Goal: Information Seeking & Learning: Learn about a topic

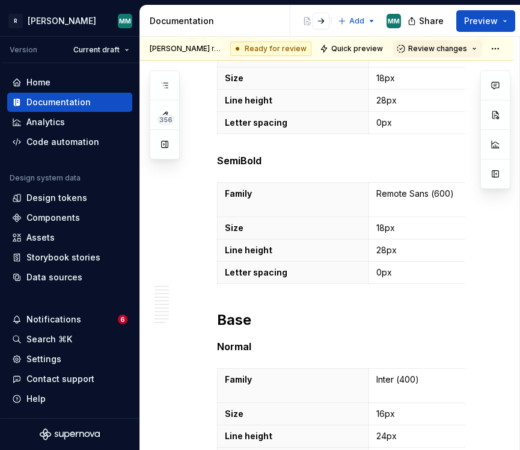
scroll to position [2555, 0]
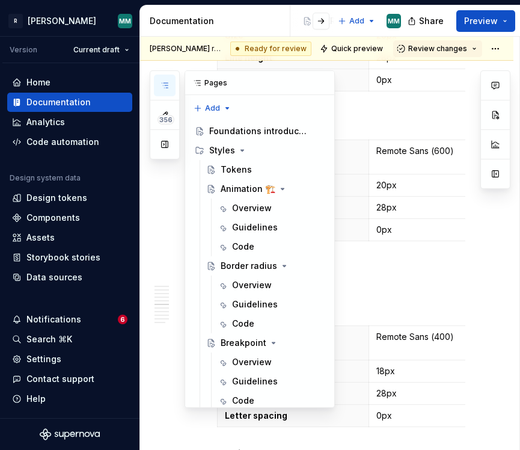
click at [172, 81] on button "button" at bounding box center [165, 86] width 22 height 22
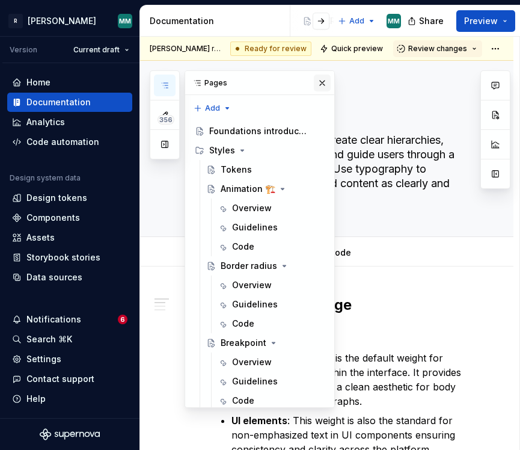
click at [325, 82] on button "button" at bounding box center [322, 83] width 17 height 17
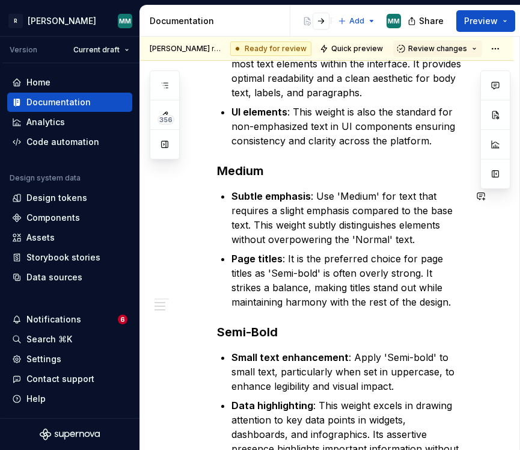
scroll to position [293, 0]
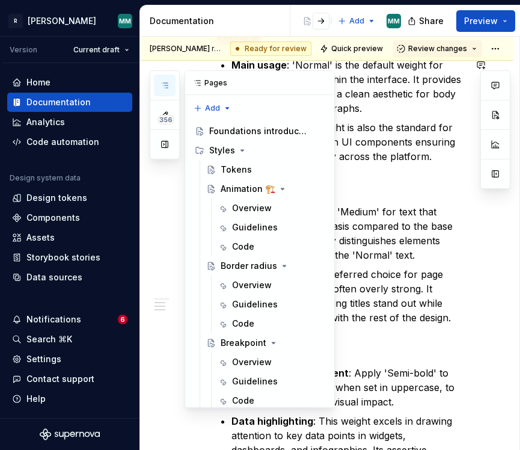
click at [161, 90] on icon "button" at bounding box center [165, 86] width 10 height 10
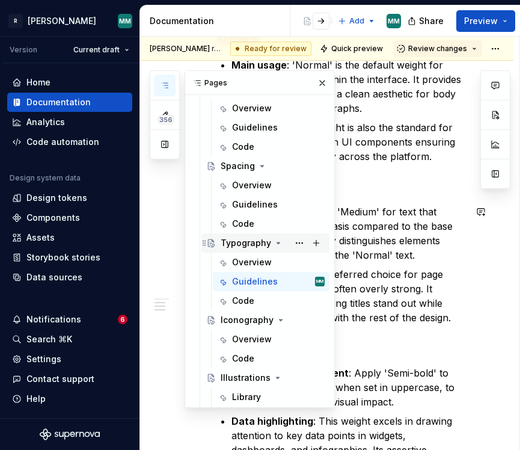
scroll to position [433, 0]
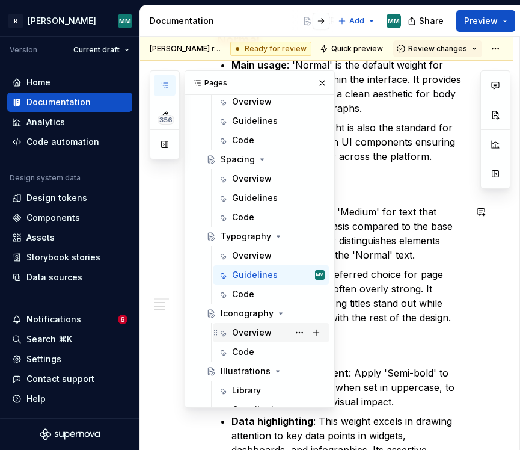
click at [254, 334] on div "Overview" at bounding box center [252, 332] width 40 height 12
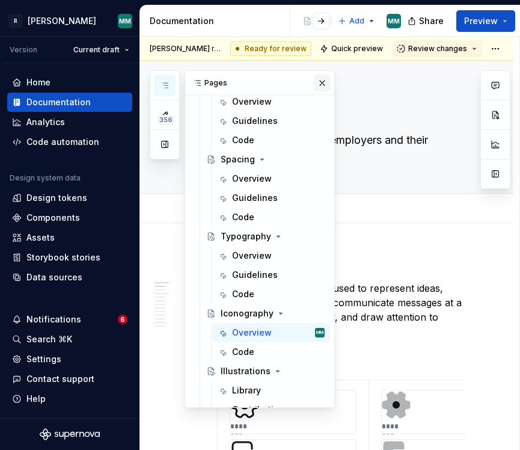
click at [321, 83] on button "button" at bounding box center [322, 83] width 17 height 17
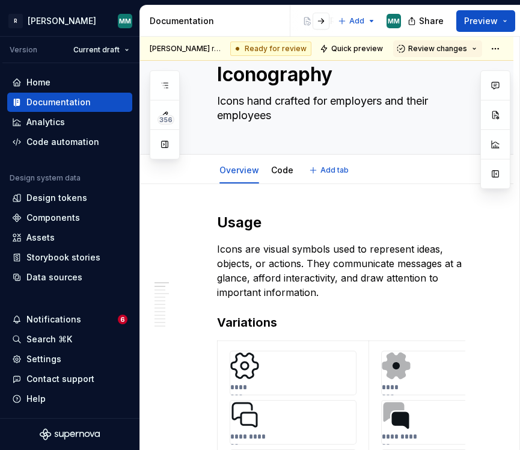
scroll to position [40, 0]
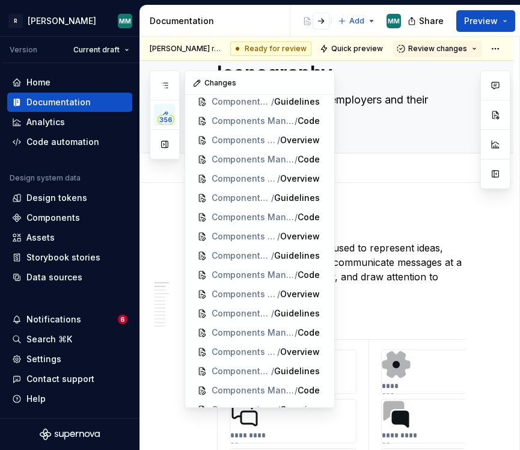
click at [179, 90] on div "356" at bounding box center [165, 114] width 30 height 89
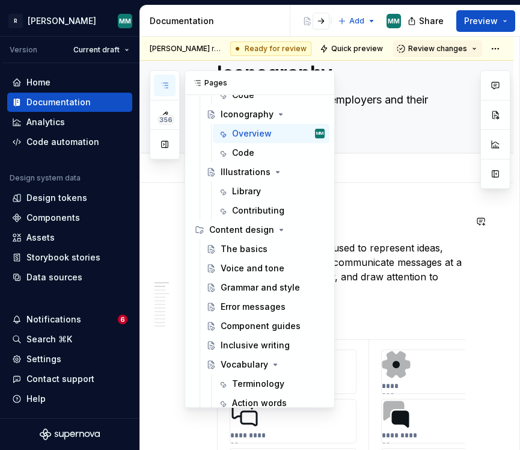
scroll to position [658, 0]
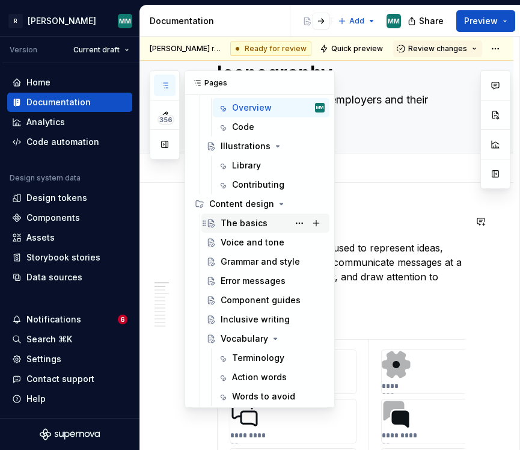
click at [261, 220] on div "The basics" at bounding box center [244, 223] width 47 height 12
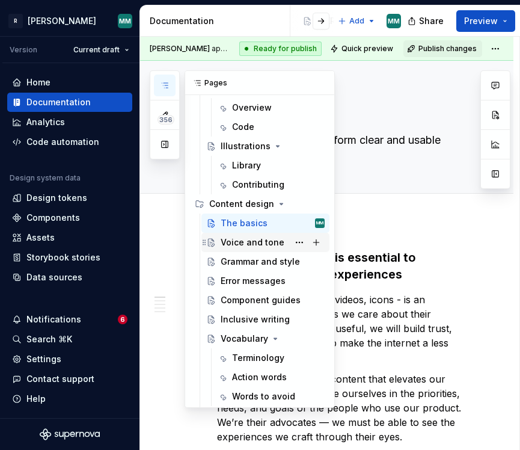
click at [224, 240] on div "Voice and tone" at bounding box center [253, 242] width 64 height 12
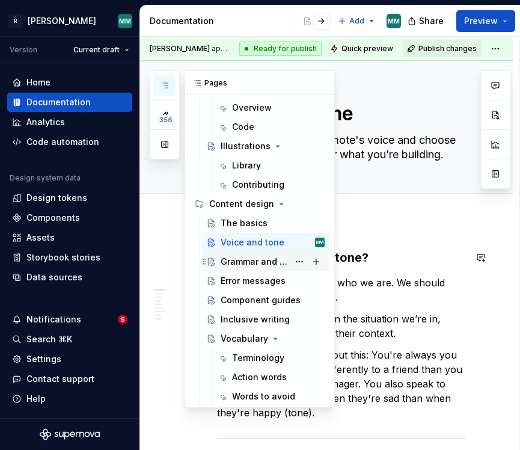
click at [266, 260] on div "Grammar and style" at bounding box center [255, 261] width 68 height 12
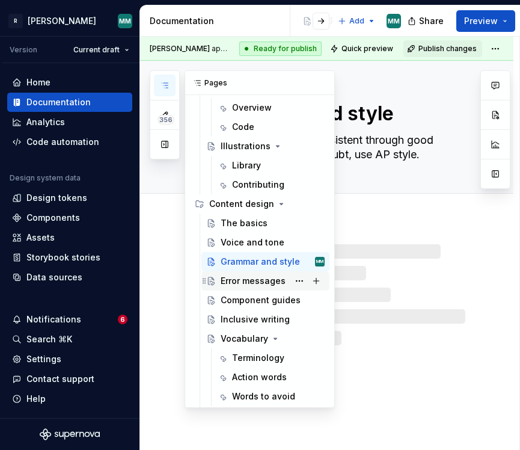
click at [259, 278] on div "Error messages" at bounding box center [253, 281] width 65 height 12
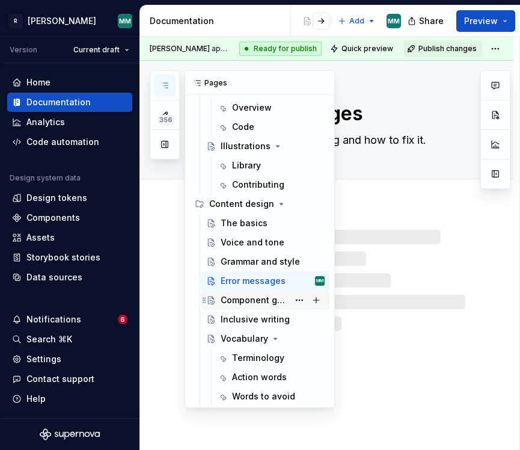
click at [254, 297] on div "Component guides" at bounding box center [255, 300] width 68 height 12
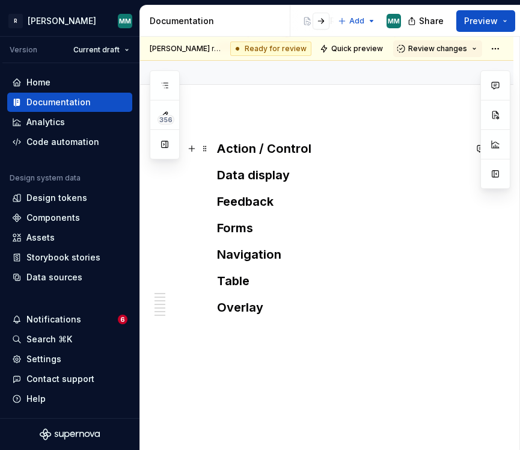
scroll to position [123, 0]
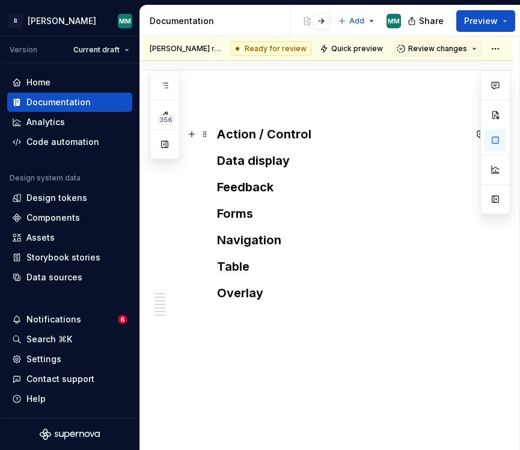
click at [317, 138] on h3 "Action / Control" at bounding box center [341, 134] width 248 height 17
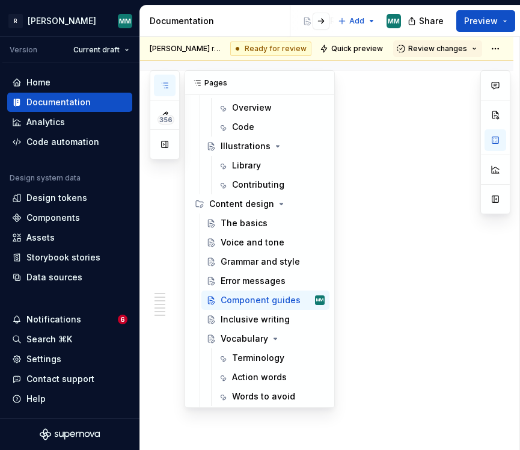
click at [160, 86] on icon "button" at bounding box center [165, 86] width 10 height 10
click at [257, 319] on div "Inclusive writing" at bounding box center [255, 319] width 68 height 12
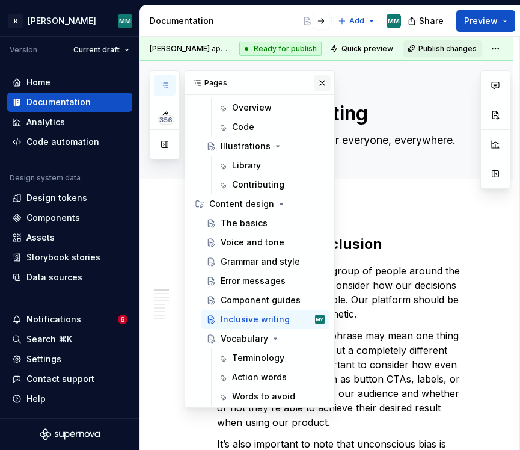
click at [325, 79] on button "button" at bounding box center [322, 83] width 17 height 17
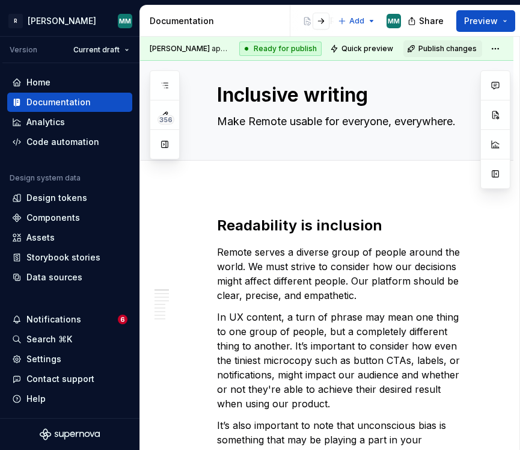
scroll to position [21, 0]
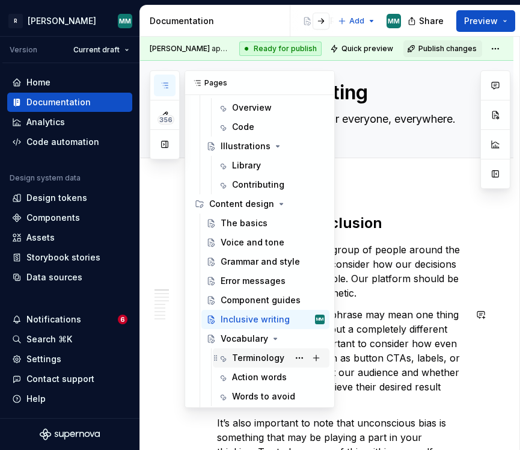
click at [269, 364] on div "Terminology" at bounding box center [278, 357] width 93 height 17
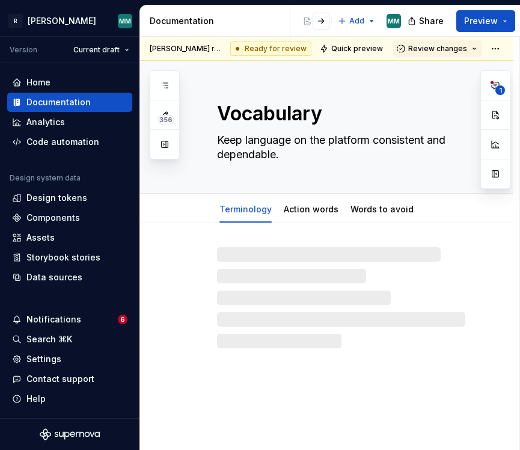
type textarea "*"
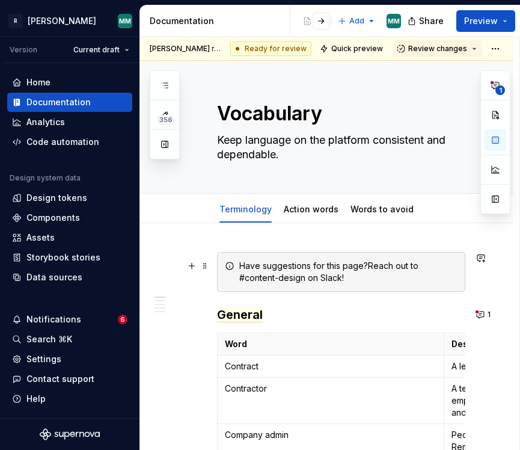
click at [428, 261] on div "Have suggestions for this page?Reach out to #content-design on Slack!" at bounding box center [348, 272] width 218 height 24
click at [424, 263] on div "Have suggestions for this page?Reach out to #content-design on Slack!" at bounding box center [348, 272] width 218 height 24
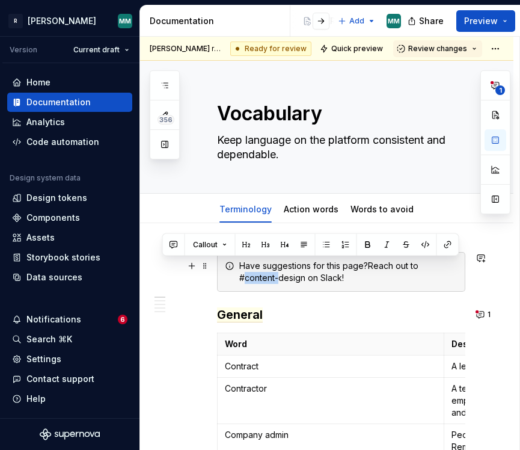
drag, startPoint x: 425, startPoint y: 264, endPoint x: 460, endPoint y: 262, distance: 34.9
click at [457, 262] on div "Have suggestions for this page?Reach out to #content-design on Slack!" at bounding box center [348, 272] width 218 height 24
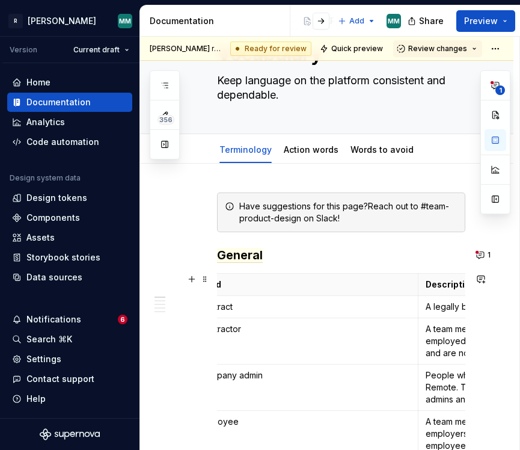
scroll to position [0, 1]
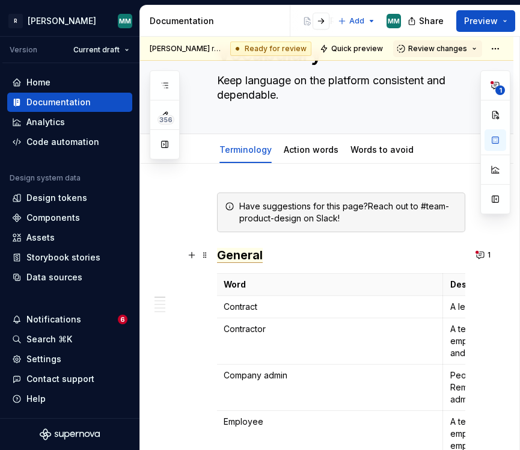
click at [259, 255] on span "General" at bounding box center [240, 255] width 46 height 15
click at [378, 338] on td "Contractor" at bounding box center [329, 341] width 227 height 46
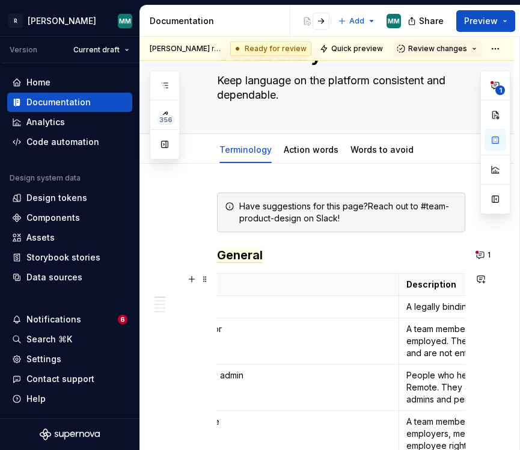
scroll to position [0, 50]
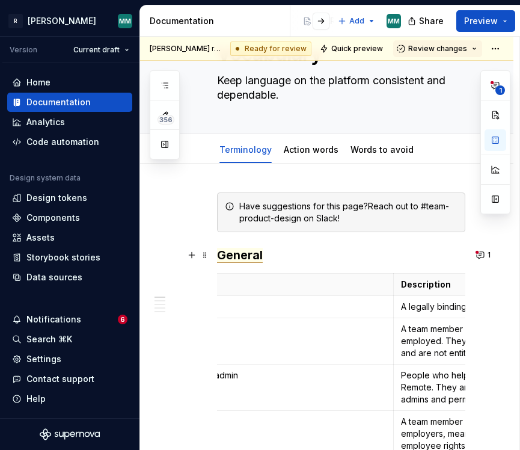
click at [236, 256] on span "General" at bounding box center [240, 255] width 46 height 15
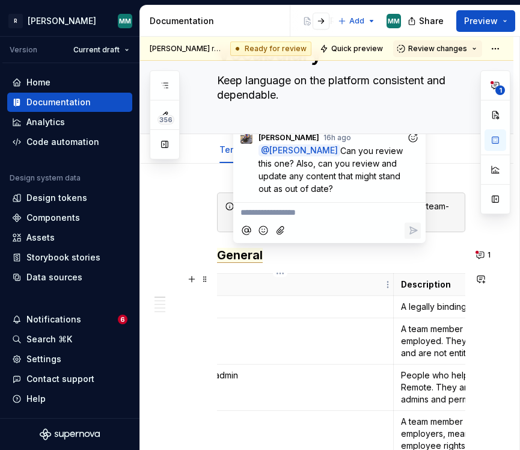
click at [281, 301] on p "Contract" at bounding box center [280, 307] width 212 height 12
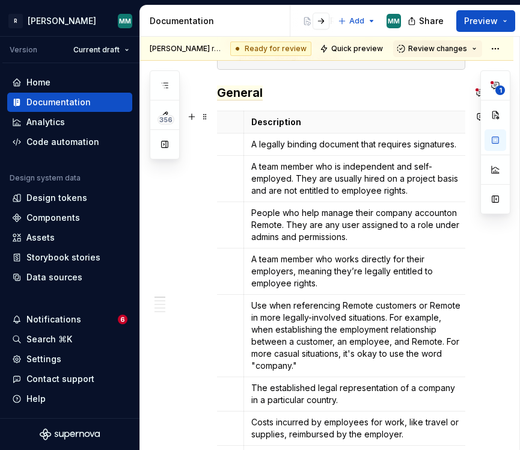
scroll to position [223, 0]
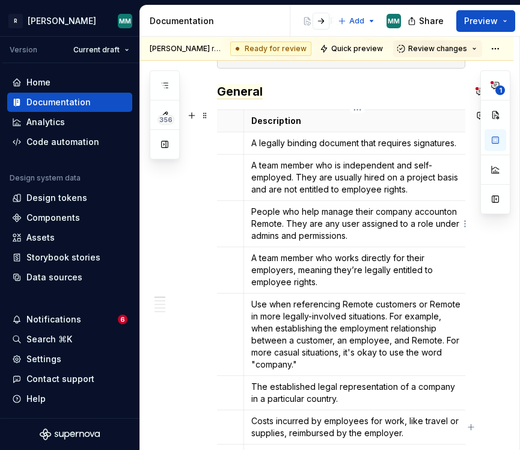
click at [448, 212] on p "People who help manage their company accounton Remote. They are any user assign…" at bounding box center [357, 224] width 212 height 36
click at [446, 215] on p "People who help manage their company accounton Remote. They are any user assign…" at bounding box center [357, 224] width 212 height 36
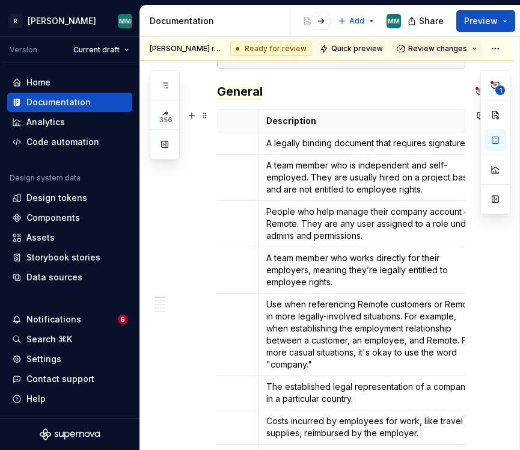
scroll to position [0, 200]
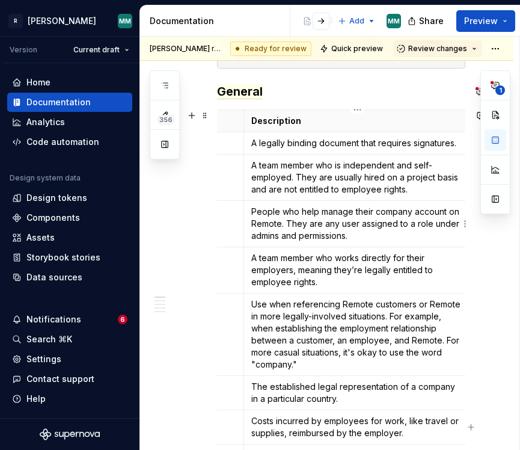
click at [419, 220] on p "People who help manage their company account on Remote. They are any user assig…" at bounding box center [357, 224] width 212 height 36
click at [417, 220] on p "People who help manage their company account on Remote. They are any user assig…" at bounding box center [357, 224] width 212 height 36
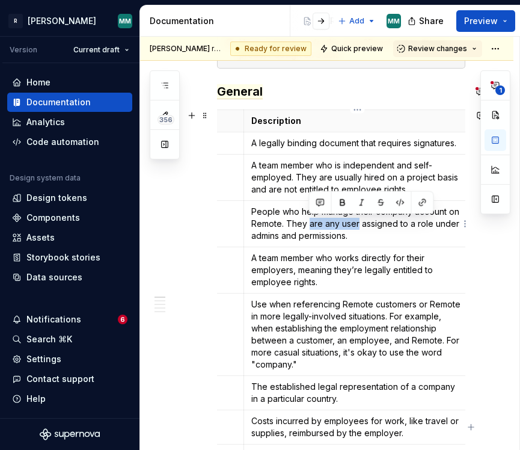
drag, startPoint x: 309, startPoint y: 223, endPoint x: 358, endPoint y: 221, distance: 49.3
click at [358, 221] on p "People who help manage their company account on Remote. They are any user assig…" at bounding box center [357, 224] width 212 height 36
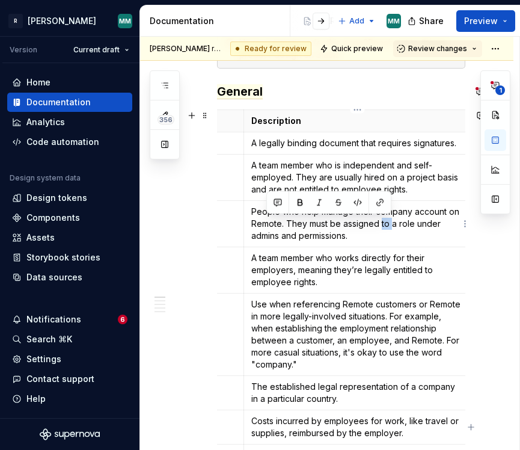
drag, startPoint x: 382, startPoint y: 225, endPoint x: 393, endPoint y: 223, distance: 11.6
click at [393, 223] on p "People who help manage their company account on Remote. They must be assigned t…" at bounding box center [357, 224] width 212 height 36
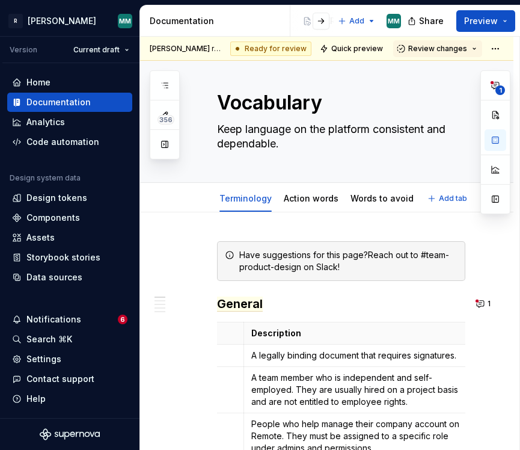
scroll to position [0, 0]
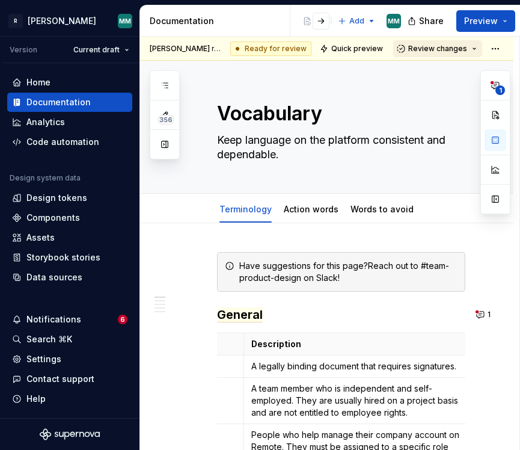
click at [435, 53] on span "Review changes" at bounding box center [437, 49] width 59 height 10
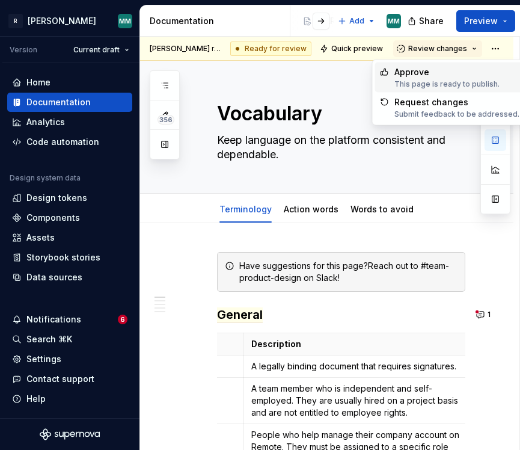
click at [437, 79] on div "This page is ready to publish." at bounding box center [446, 84] width 105 height 10
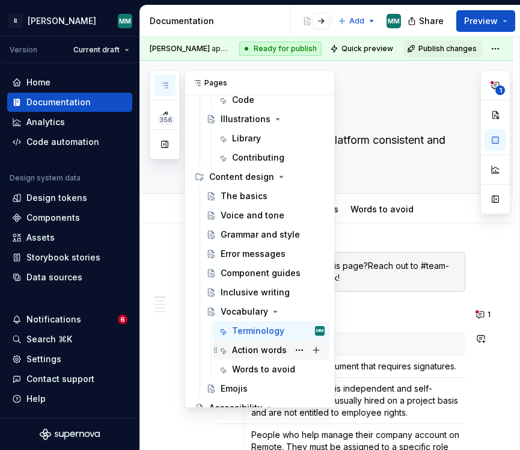
click at [257, 358] on div "Action words" at bounding box center [278, 349] width 93 height 17
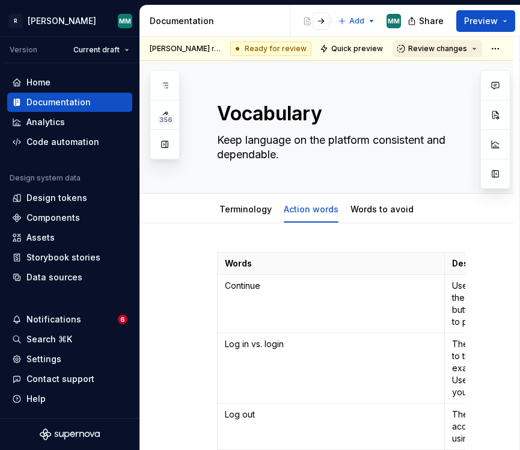
click at [456, 45] on span "Review changes" at bounding box center [437, 49] width 59 height 10
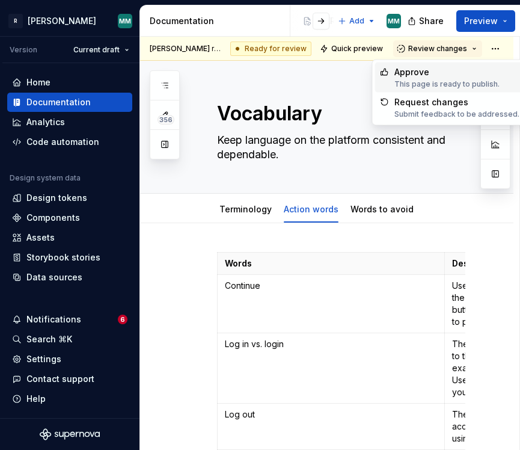
click at [436, 81] on div "This page is ready to publish." at bounding box center [446, 84] width 105 height 10
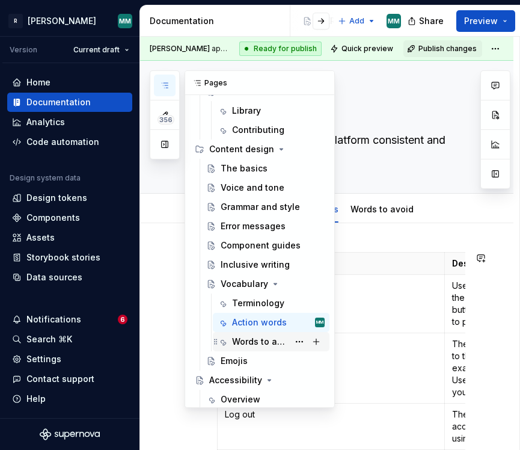
click at [261, 345] on div "Words to avoid" at bounding box center [260, 341] width 57 height 12
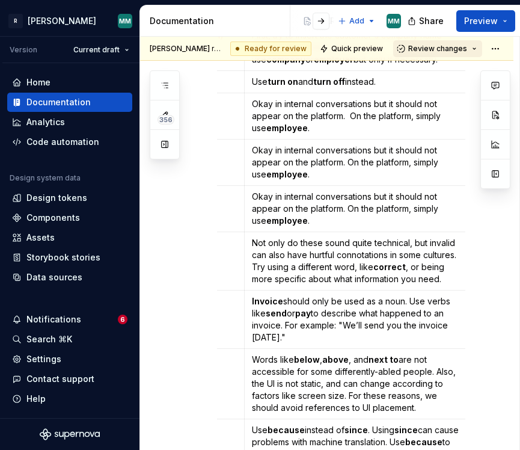
click at [448, 46] on span "Review changes" at bounding box center [437, 49] width 59 height 10
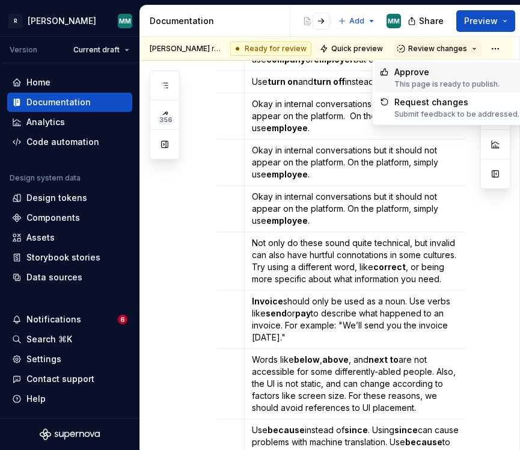
click at [448, 74] on div "Approve" at bounding box center [446, 72] width 105 height 12
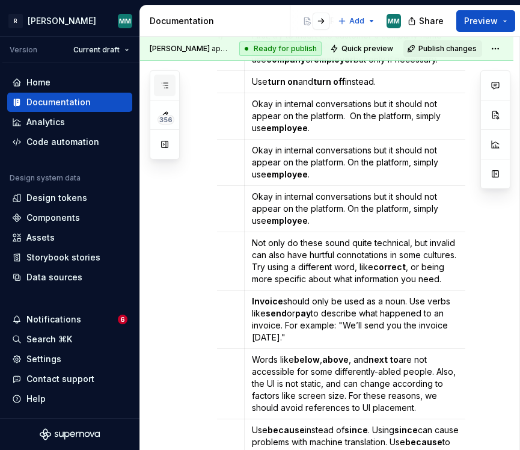
click at [166, 79] on button "button" at bounding box center [165, 86] width 22 height 22
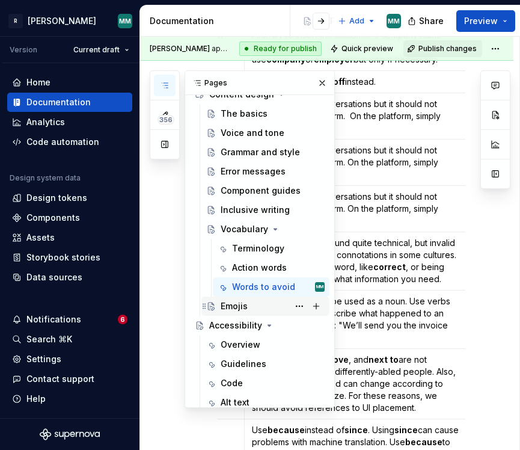
click at [239, 309] on div "Emojis" at bounding box center [234, 306] width 27 height 12
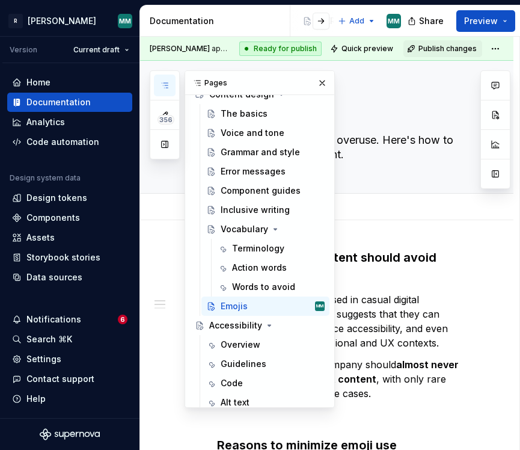
click at [371, 204] on div "Add tab" at bounding box center [341, 206] width 248 height 17
click at [389, 171] on div "Emojis They're fun but easy to overuse. Here's how to use emojis in UX content." at bounding box center [341, 127] width 248 height 132
click at [325, 79] on button "button" at bounding box center [322, 83] width 17 height 17
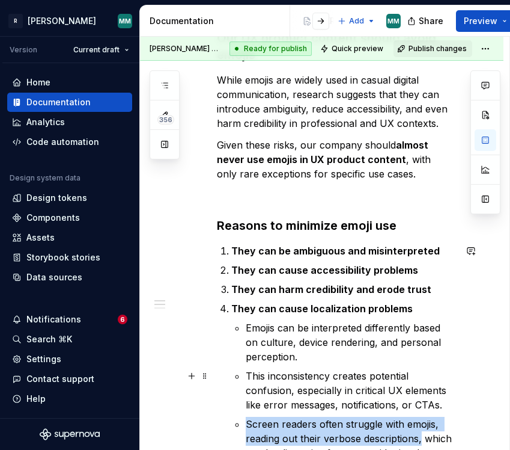
scroll to position [273, 0]
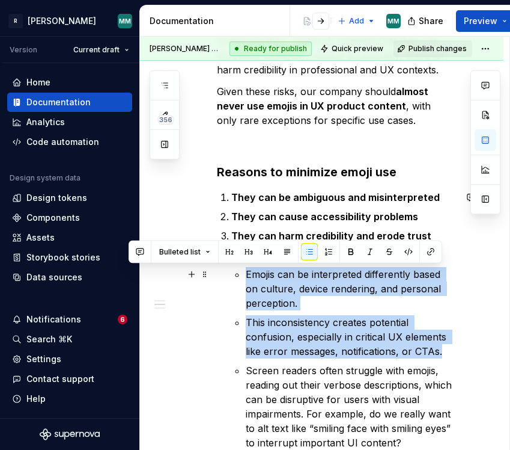
drag, startPoint x: 445, startPoint y: 405, endPoint x: 239, endPoint y: 275, distance: 243.6
copy ul "Emojis can be interpreted differently based on culture, device rendering, and p…"
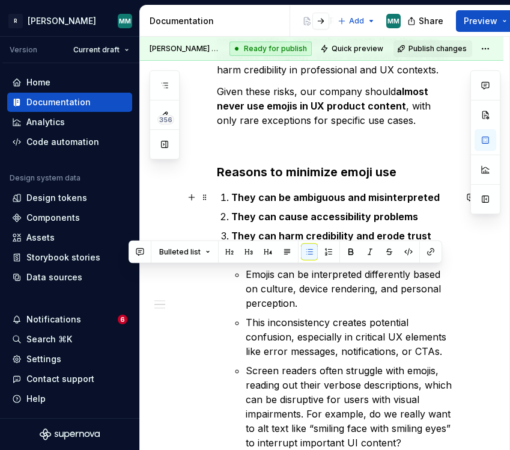
click at [443, 199] on p "They can be ambiguous and misinterpreted" at bounding box center [343, 197] width 224 height 14
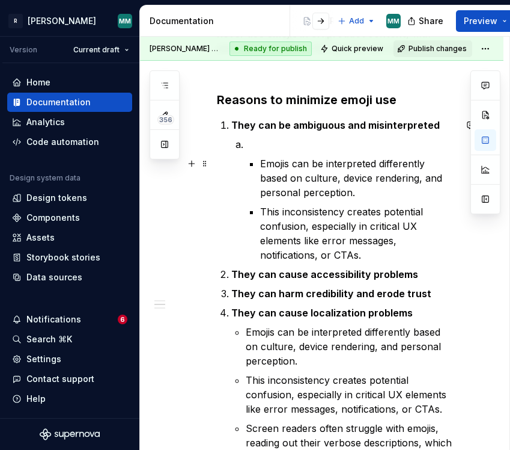
scroll to position [344, 0]
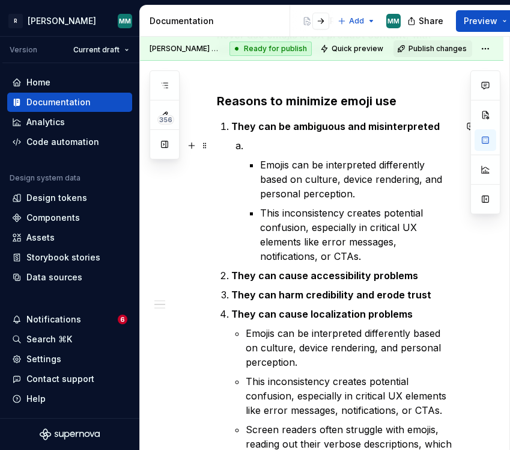
click at [283, 151] on p at bounding box center [351, 145] width 210 height 14
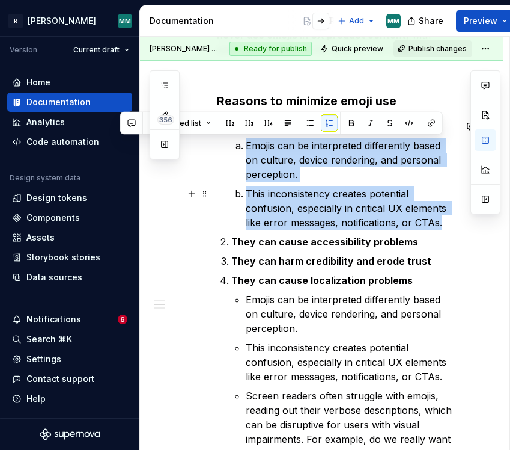
drag, startPoint x: 246, startPoint y: 145, endPoint x: 451, endPoint y: 220, distance: 218.1
click at [451, 220] on ol "Emojis can be interpreted differently based on culture, device rendering, and p…" at bounding box center [351, 183] width 210 height 91
click at [307, 119] on button "button" at bounding box center [310, 123] width 17 height 17
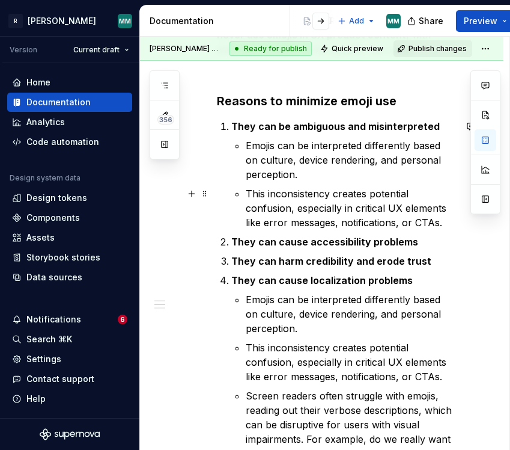
click at [318, 218] on p "This inconsistency creates potential confusion, especially in critical UX eleme…" at bounding box center [351, 207] width 210 height 43
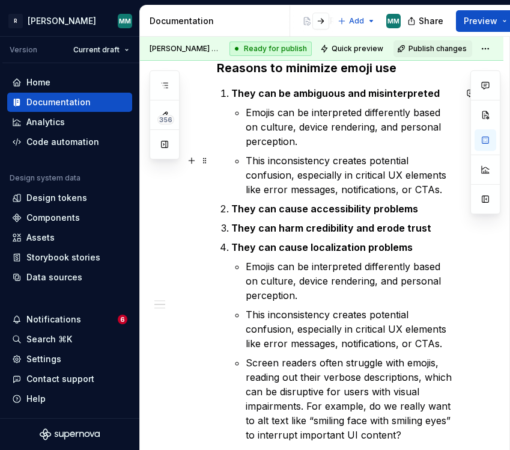
scroll to position [380, 0]
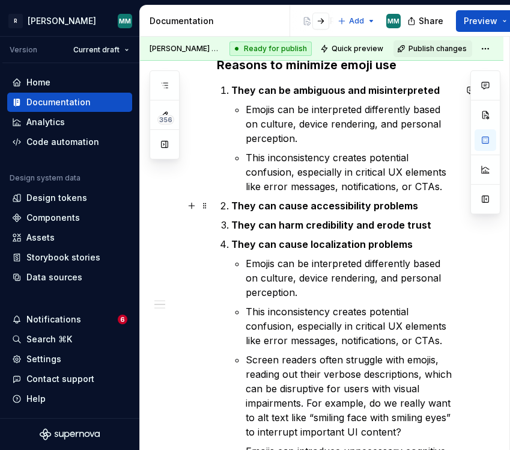
click at [419, 208] on p "They can cause accessibility problems" at bounding box center [343, 205] width 224 height 14
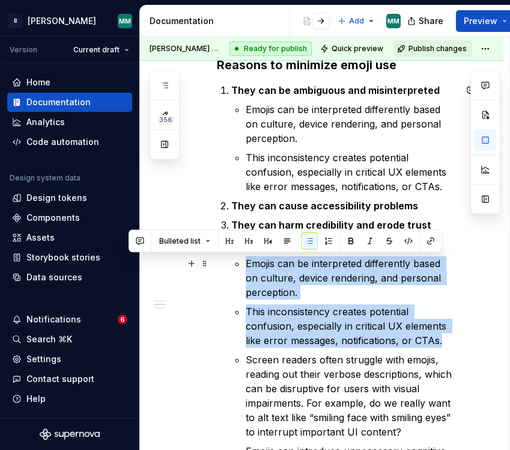
drag, startPoint x: 448, startPoint y: 342, endPoint x: 242, endPoint y: 257, distance: 222.9
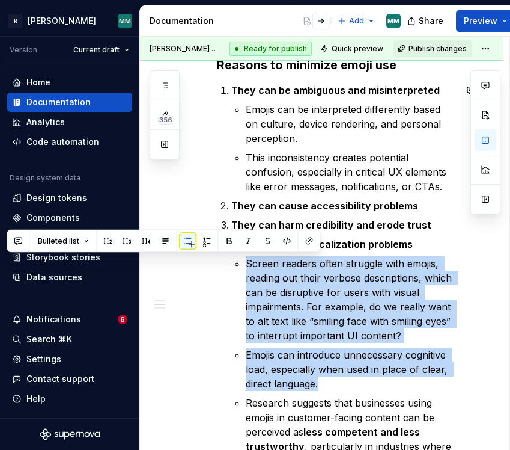
drag, startPoint x: 331, startPoint y: 384, endPoint x: 220, endPoint y: 255, distance: 169.6
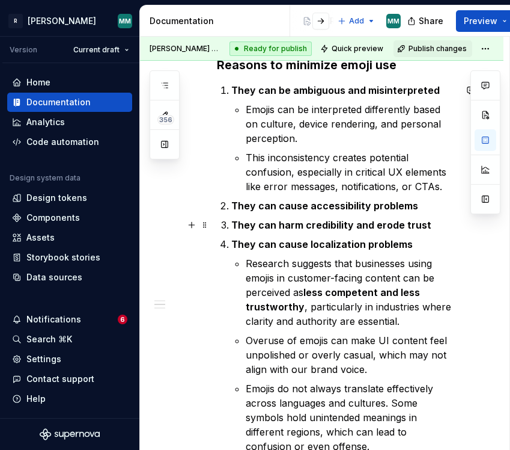
click at [427, 212] on p "They can cause accessibility problems" at bounding box center [343, 205] width 224 height 14
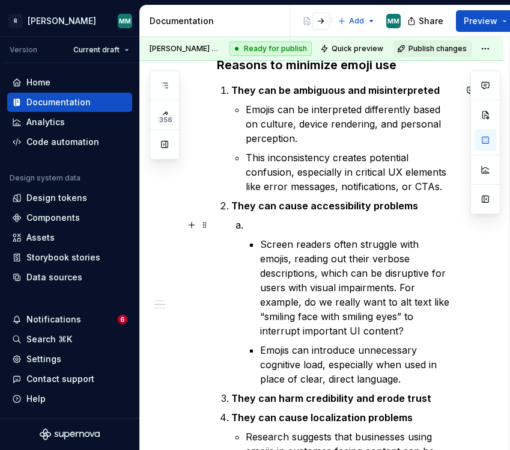
click at [246, 225] on p at bounding box center [351, 225] width 210 height 14
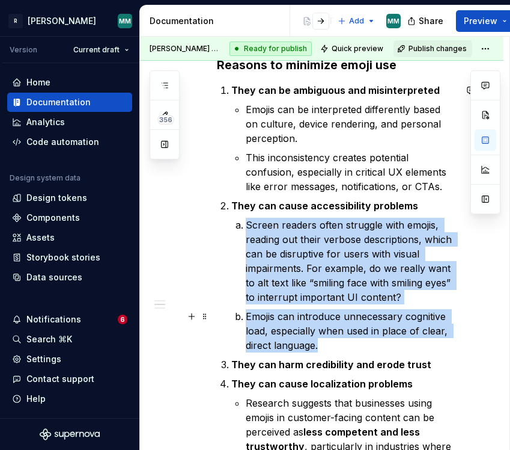
click at [368, 341] on p "Emojis can introduce unnecessary cognitive load, especially when used in place …" at bounding box center [351, 330] width 210 height 43
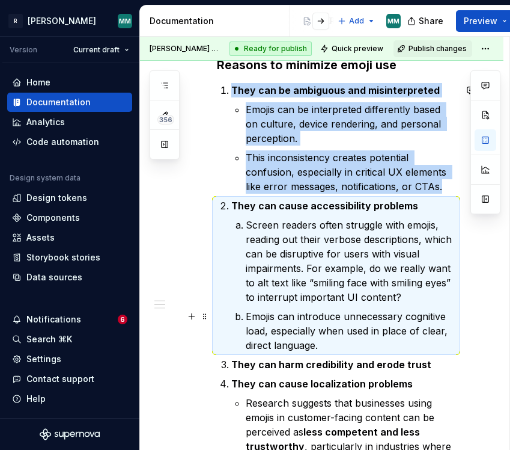
click at [343, 335] on p "Emojis can introduce unnecessary cognitive load, especially when used in place …" at bounding box center [351, 330] width 210 height 43
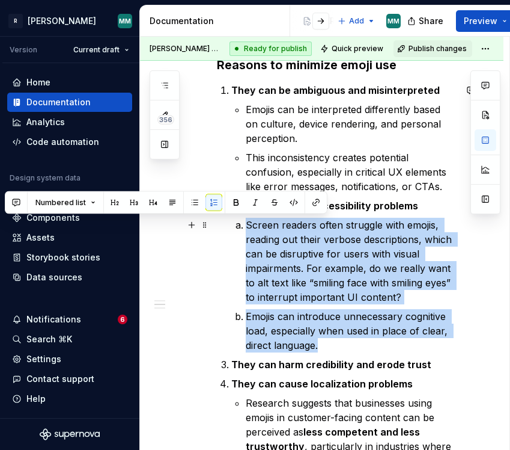
drag, startPoint x: 341, startPoint y: 343, endPoint x: 234, endPoint y: 219, distance: 164.0
click at [234, 219] on li "They can cause accessibility problems Screen readers often struggle with emojis…" at bounding box center [343, 275] width 224 height 154
click at [197, 204] on button "button" at bounding box center [191, 205] width 17 height 17
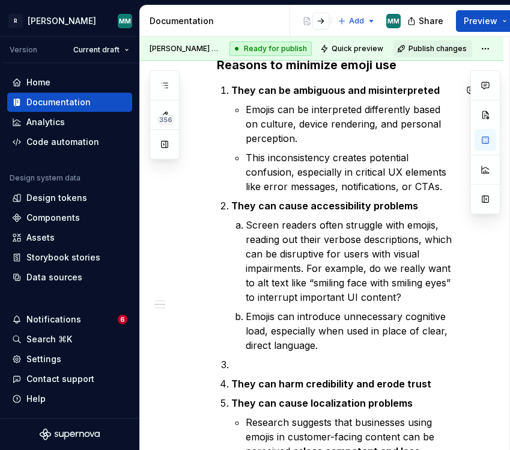
click at [264, 169] on p "This inconsistency creates potential confusion, especially in critical UX eleme…" at bounding box center [351, 171] width 210 height 43
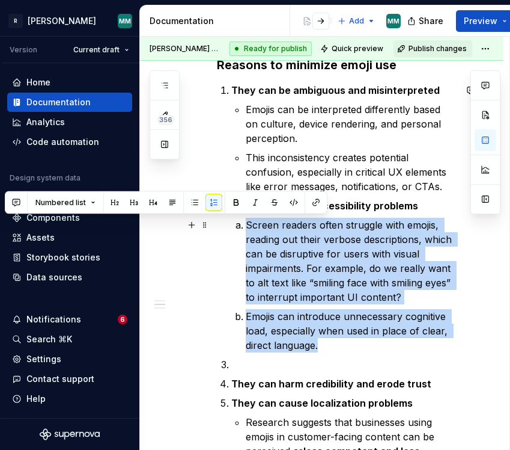
drag, startPoint x: 333, startPoint y: 346, endPoint x: 237, endPoint y: 227, distance: 152.5
click at [246, 227] on ol "Screen readers often struggle with emojis, reading out their verbose descriptio…" at bounding box center [351, 285] width 210 height 135
click at [192, 199] on button "button" at bounding box center [191, 205] width 17 height 17
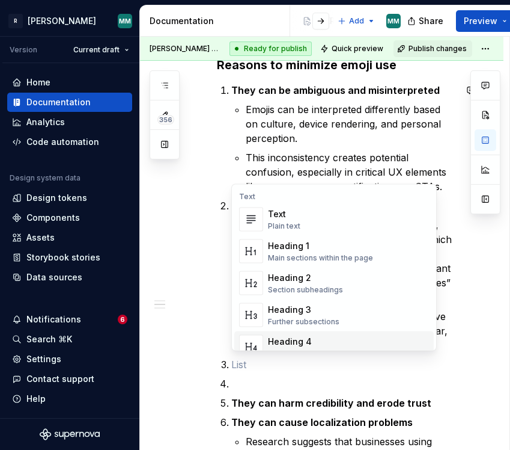
click at [319, 383] on p at bounding box center [343, 383] width 224 height 14
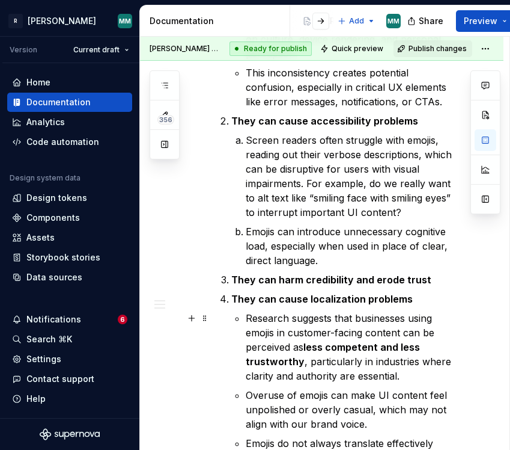
scroll to position [479, 0]
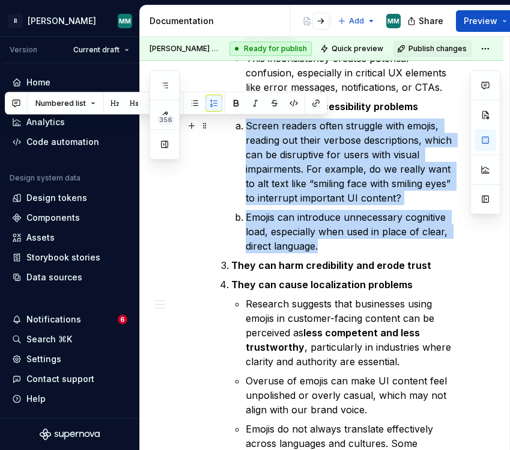
drag, startPoint x: 331, startPoint y: 249, endPoint x: 240, endPoint y: 129, distance: 151.0
click at [246, 129] on ol "Screen readers often struggle with emojis, reading out their verbose descriptio…" at bounding box center [351, 185] width 210 height 135
click at [189, 100] on button "button" at bounding box center [191, 106] width 17 height 17
drag, startPoint x: 338, startPoint y: 245, endPoint x: 237, endPoint y: 128, distance: 153.9
click at [246, 127] on ol "Screen readers often struggle with emojis, reading out their verbose descriptio…" at bounding box center [351, 185] width 210 height 135
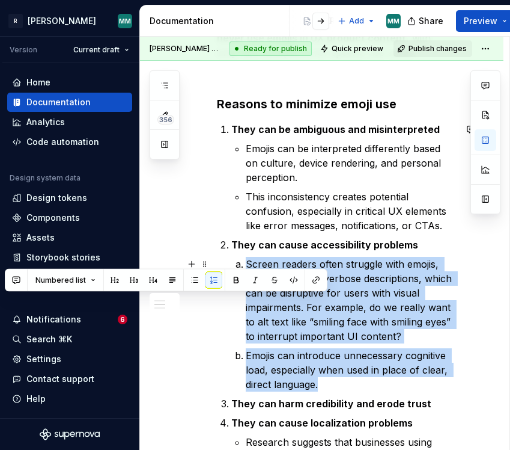
scroll to position [359, 0]
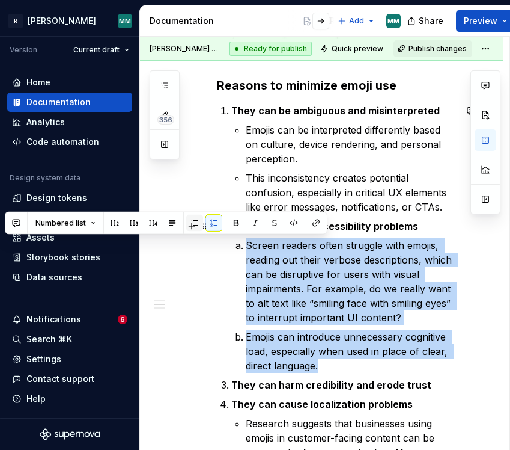
click at [198, 215] on button "button" at bounding box center [194, 223] width 17 height 17
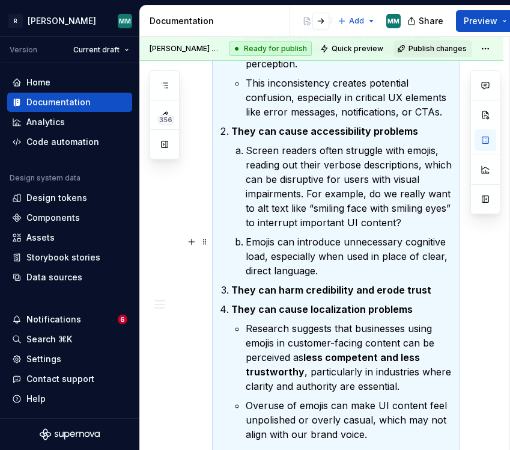
scroll to position [457, 0]
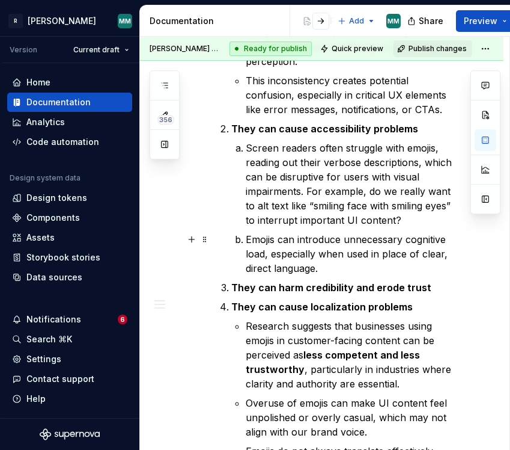
click at [328, 272] on p "Emojis can introduce unnecessary cognitive load, especially when used in place …" at bounding box center [351, 253] width 210 height 43
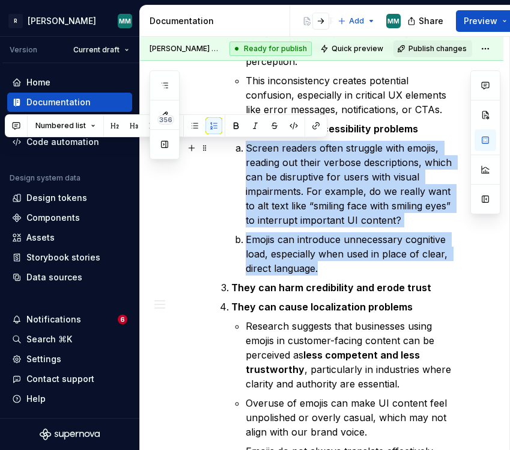
drag, startPoint x: 341, startPoint y: 272, endPoint x: 237, endPoint y: 151, distance: 158.6
click at [246, 151] on ol "Screen readers often struggle with emojis, reading out their verbose descriptio…" at bounding box center [351, 208] width 210 height 135
click at [196, 121] on button "button" at bounding box center [191, 128] width 17 height 17
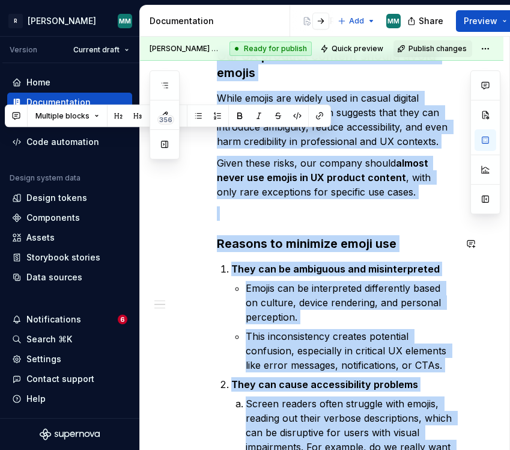
scroll to position [0, 0]
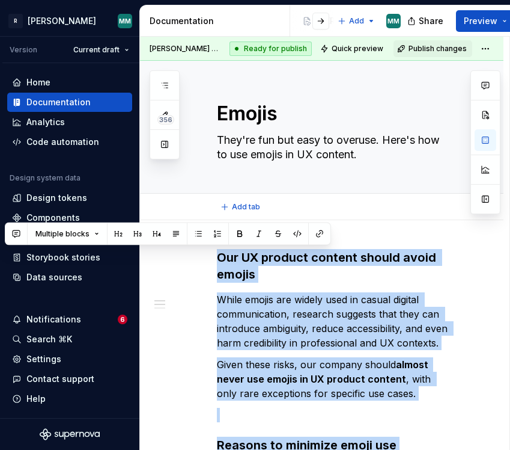
drag, startPoint x: 344, startPoint y: 200, endPoint x: 274, endPoint y: 203, distance: 70.4
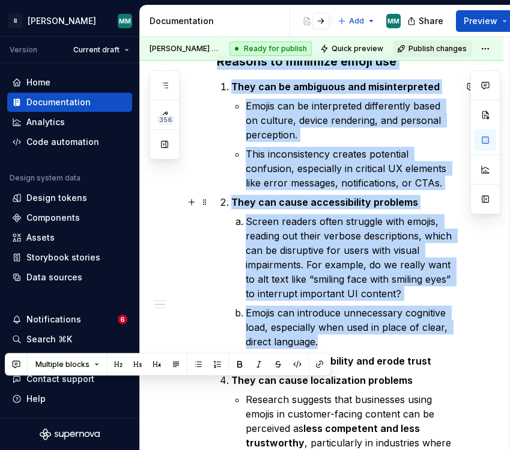
scroll to position [381, 0]
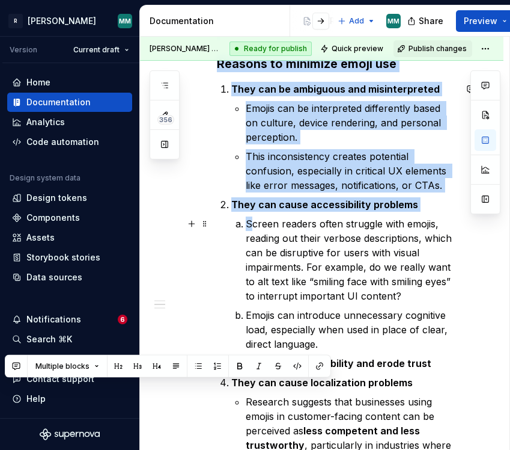
click at [249, 224] on p "Screen readers often struggle with emojis, reading out their verbose descriptio…" at bounding box center [351, 259] width 210 height 87
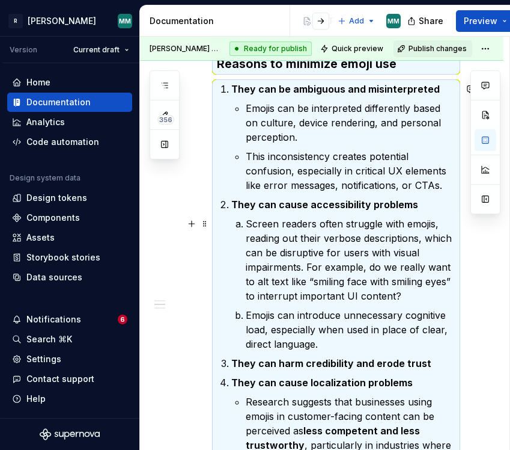
click at [275, 261] on p "Screen readers often struggle with emojis, reading out their verbose descriptio…" at bounding box center [351, 259] width 210 height 87
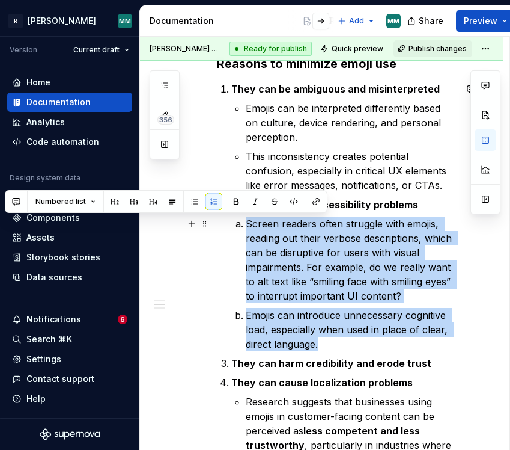
drag, startPoint x: 328, startPoint y: 343, endPoint x: 241, endPoint y: 227, distance: 145.1
click at [246, 227] on ol "Screen readers often struggle with emojis, reading out their verbose descriptio…" at bounding box center [351, 283] width 210 height 135
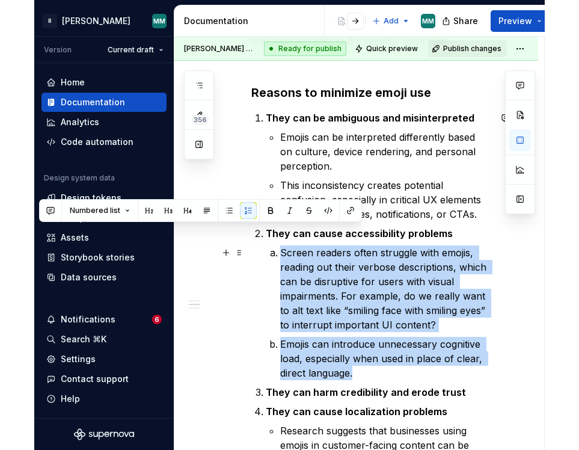
scroll to position [351, 0]
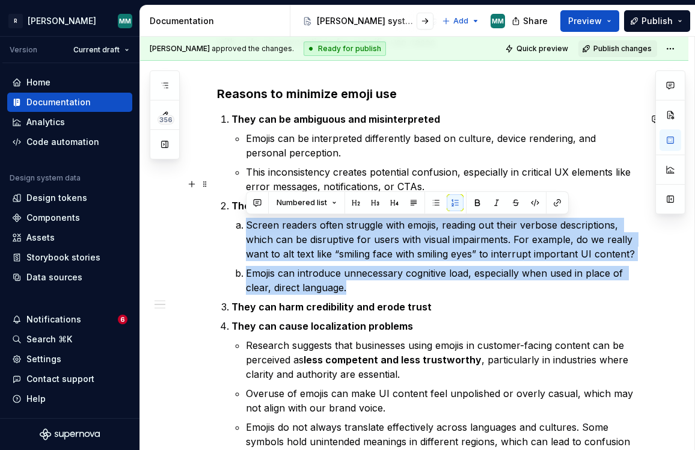
type textarea "*"
click at [434, 204] on button "button" at bounding box center [435, 202] width 17 height 17
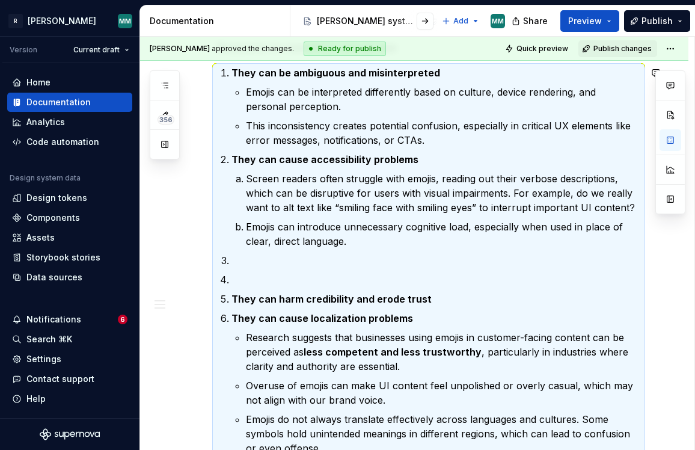
scroll to position [366, 0]
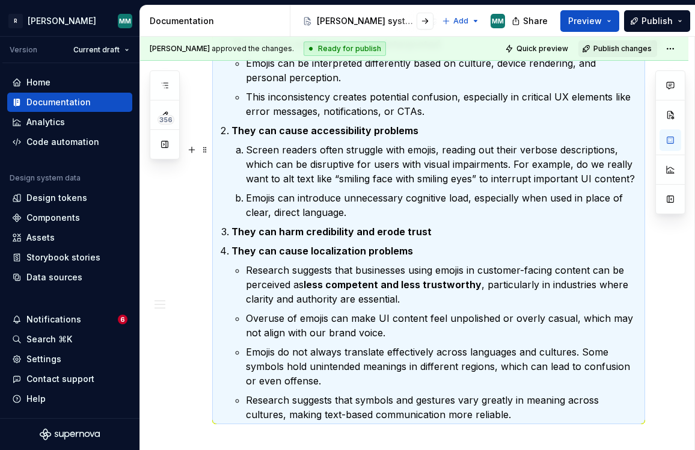
click at [326, 166] on p "Screen readers often struggle with emojis, reading out their verbose descriptio…" at bounding box center [443, 163] width 394 height 43
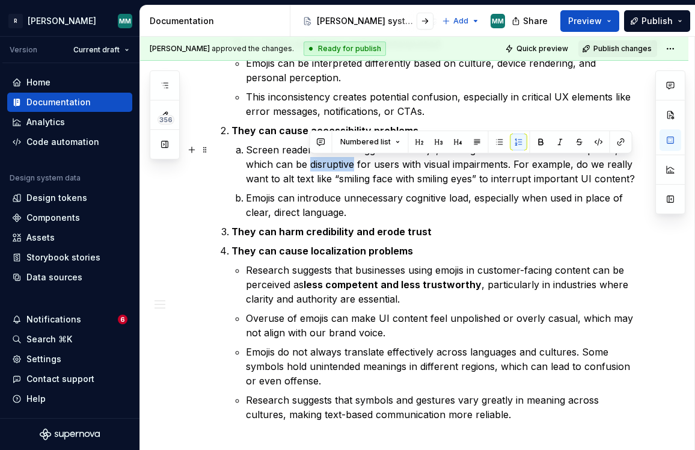
click at [326, 166] on p "Screen readers often struggle with emojis, reading out their verbose descriptio…" at bounding box center [443, 163] width 394 height 43
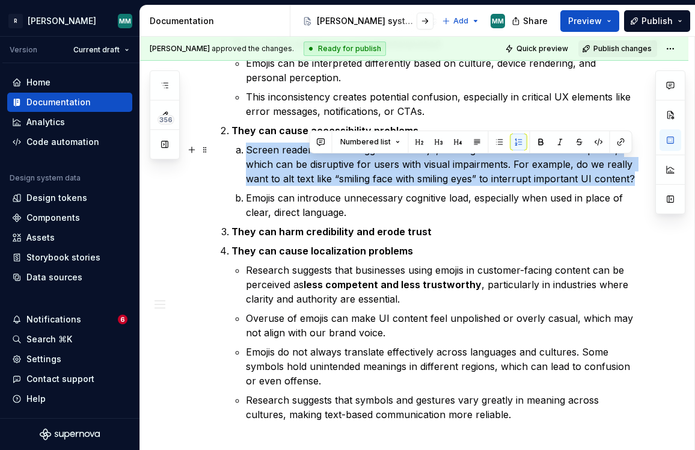
click at [326, 166] on p "Screen readers often struggle with emojis, reading out their verbose descriptio…" at bounding box center [443, 163] width 394 height 43
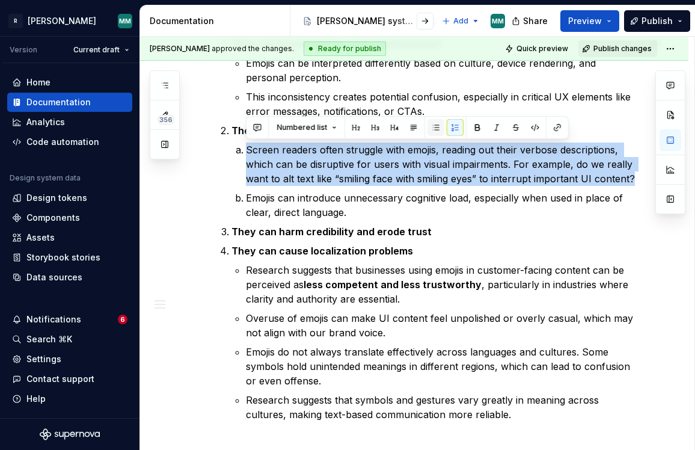
click at [429, 127] on button "button" at bounding box center [435, 127] width 17 height 17
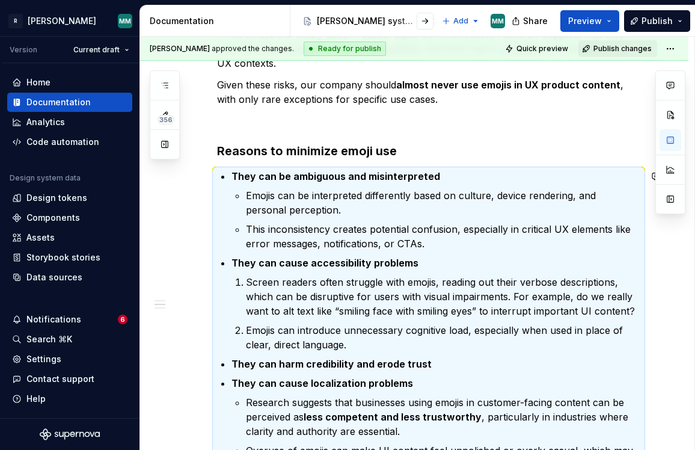
scroll to position [337, 0]
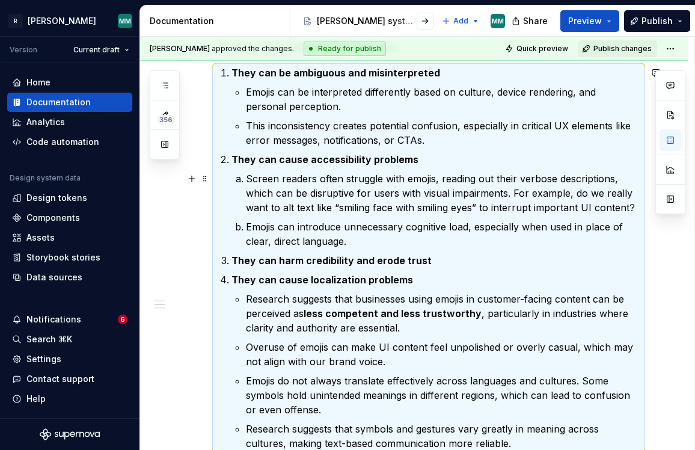
click at [247, 177] on p "Screen readers often struggle with emojis, reading out their verbose descriptio…" at bounding box center [443, 192] width 394 height 43
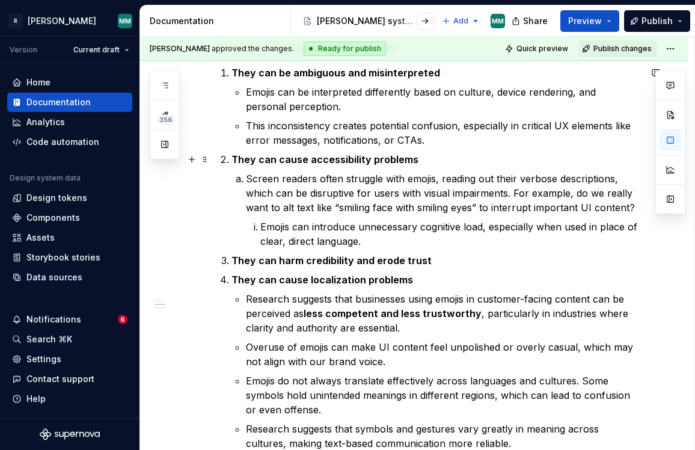
click at [433, 158] on p "They can cause accessibility problems" at bounding box center [435, 159] width 409 height 14
click at [260, 225] on li "Emojis can introduce unnecessary cognitive load, especially when used in place …" at bounding box center [450, 233] width 380 height 29
click at [267, 110] on p "Emojis can be interpreted differently based on culture, device rendering, and p…" at bounding box center [443, 99] width 394 height 29
click at [245, 92] on li "They can be ambiguous and misinterpreted Emojis can be interpreted differently …" at bounding box center [435, 107] width 409 height 82
click at [246, 94] on li "Emojis can be interpreted differently based on culture, device rendering, and p…" at bounding box center [443, 99] width 394 height 29
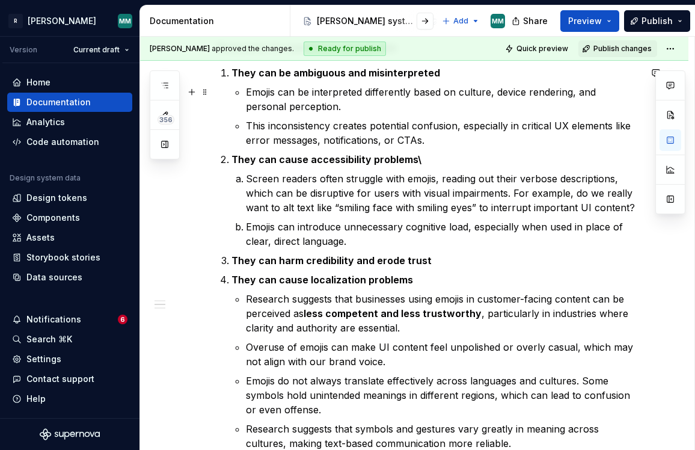
click at [377, 99] on p "Emojis can be interpreted differently based on culture, device rendering, and p…" at bounding box center [443, 99] width 394 height 29
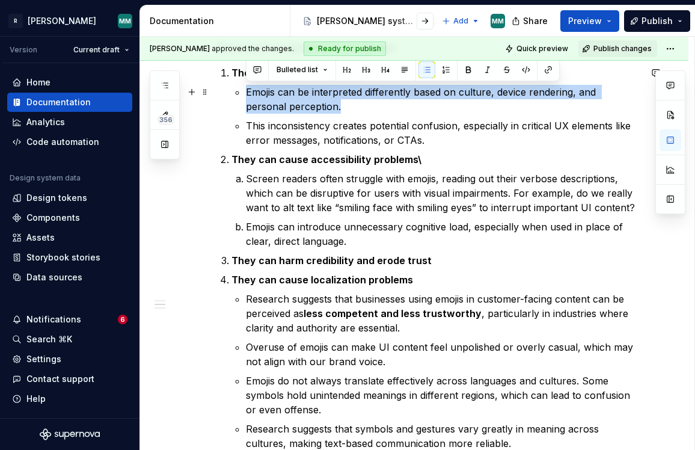
click at [377, 99] on p "Emojis can be interpreted differently based on culture, device rendering, and p…" at bounding box center [443, 99] width 394 height 29
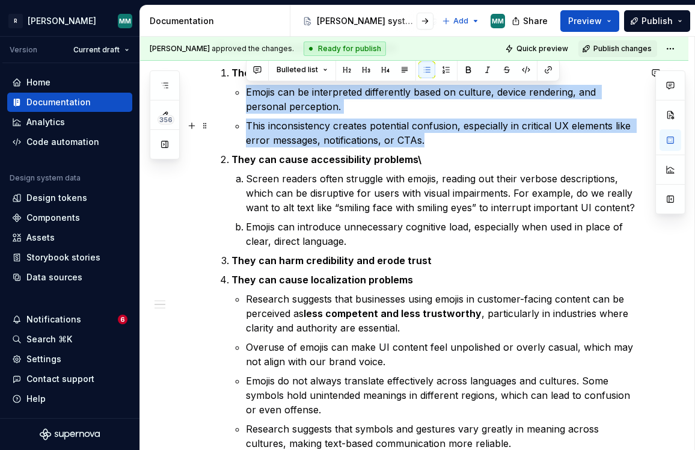
click at [429, 142] on p "This inconsistency creates potential confusion, especially in critical UX eleme…" at bounding box center [443, 132] width 394 height 29
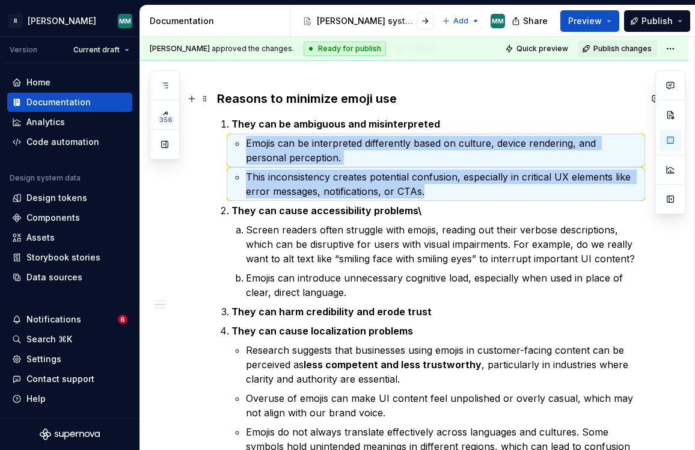
scroll to position [286, 0]
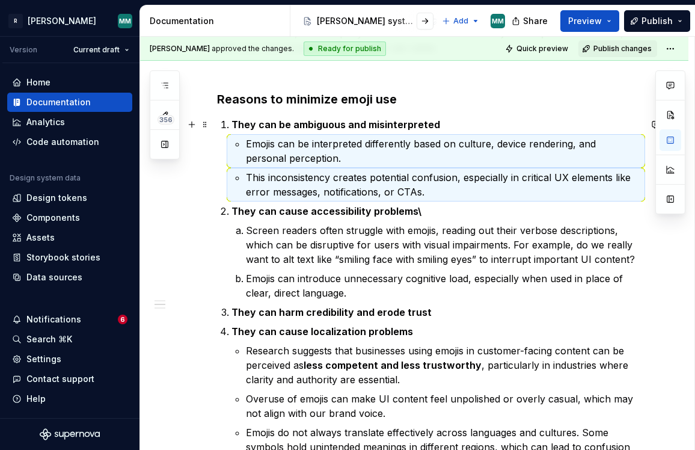
click at [307, 127] on strong "They can be ambiguous and misinterpreted" at bounding box center [335, 124] width 209 height 12
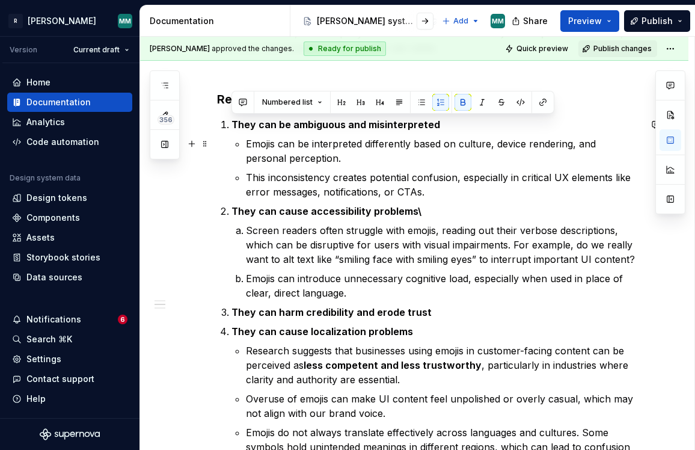
click at [308, 159] on p "Emojis can be interpreted differently based on culture, device rendering, and p…" at bounding box center [443, 150] width 394 height 29
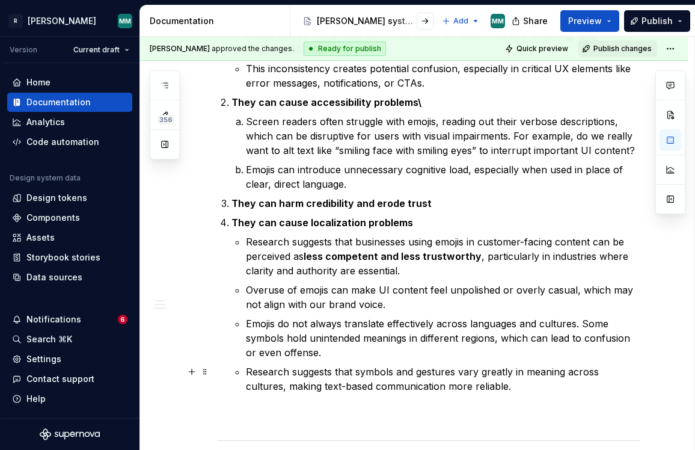
scroll to position [400, 0]
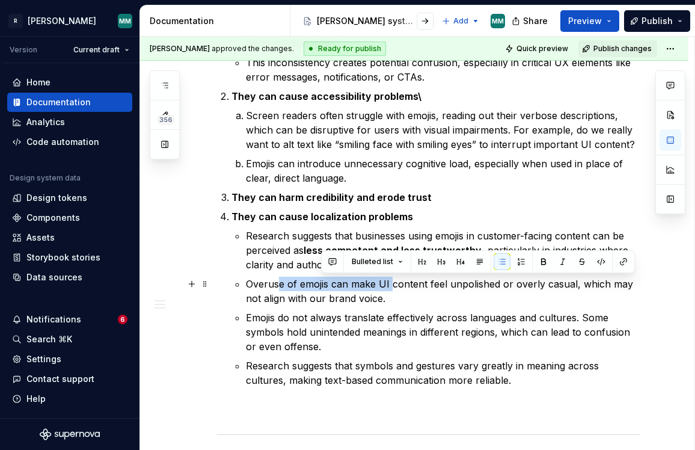
drag, startPoint x: 392, startPoint y: 290, endPoint x: 279, endPoint y: 277, distance: 113.7
click at [279, 277] on p "Overuse of emojis can make UI content feel unpolished or overly casual, which m…" at bounding box center [443, 290] width 394 height 29
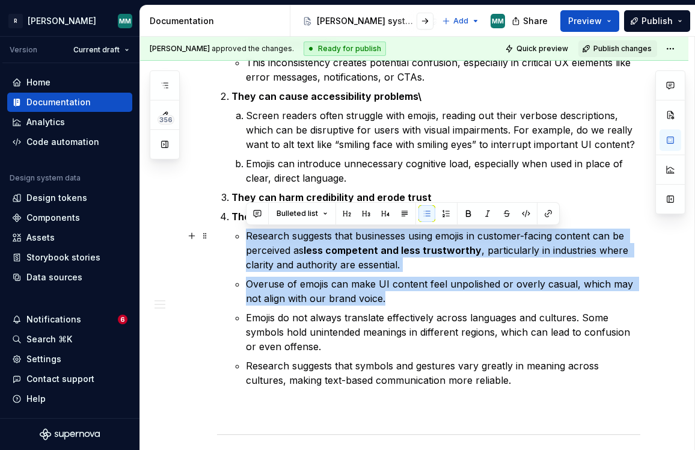
drag, startPoint x: 388, startPoint y: 296, endPoint x: 239, endPoint y: 238, distance: 160.1
click at [246, 238] on ul "Research suggests that businesses using emojis in customer-facing content can b…" at bounding box center [443, 307] width 394 height 159
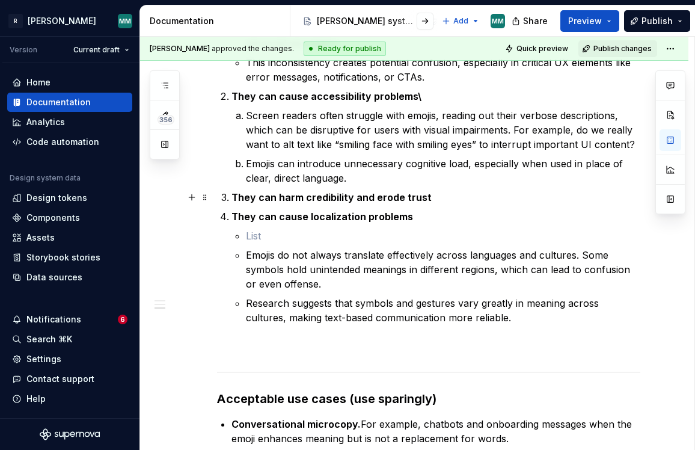
click at [451, 194] on p "They can harm credibility and erode trust" at bounding box center [435, 197] width 409 height 14
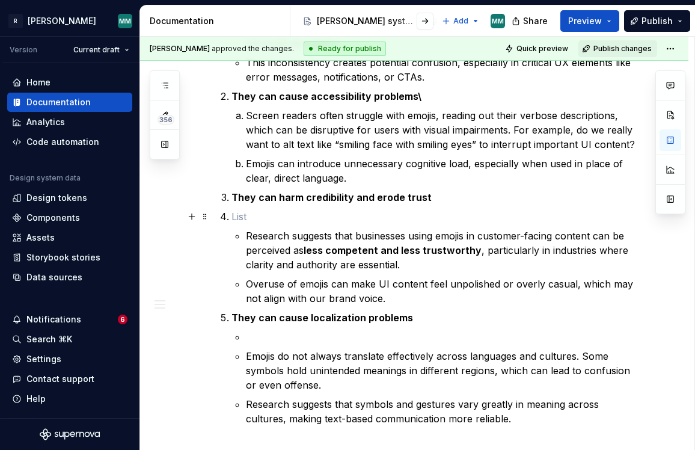
click at [271, 221] on p at bounding box center [435, 216] width 409 height 14
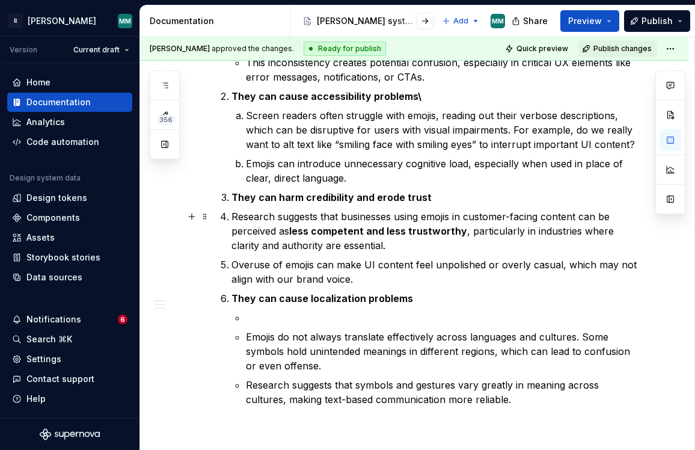
click at [233, 216] on p "Research suggests that businesses using emojis in customer-facing content can b…" at bounding box center [435, 230] width 409 height 43
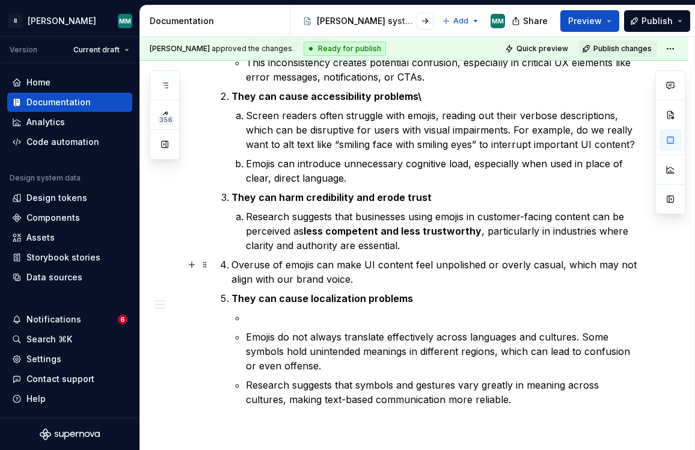
click at [232, 263] on p "Overuse of emojis can make UI content feel unpolished or overly casual, which m…" at bounding box center [435, 271] width 409 height 29
click at [246, 331] on li "Emojis do not always translate effectively across languages and cultures. Some …" at bounding box center [443, 350] width 394 height 43
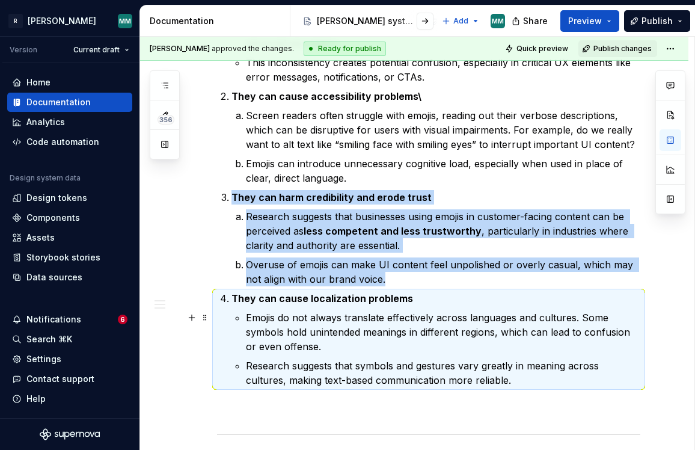
click at [251, 333] on p "Emojis do not always translate effectively across languages and cultures. Some …" at bounding box center [443, 331] width 394 height 43
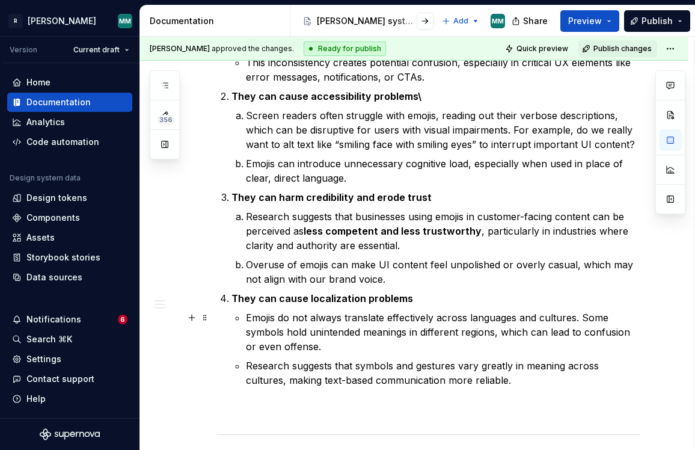
click at [246, 317] on p "Emojis do not always translate effectively across languages and cultures. Some …" at bounding box center [443, 331] width 394 height 43
click at [335, 341] on p "Emojis do not always translate effectively across languages and cultures. Some …" at bounding box center [443, 331] width 394 height 43
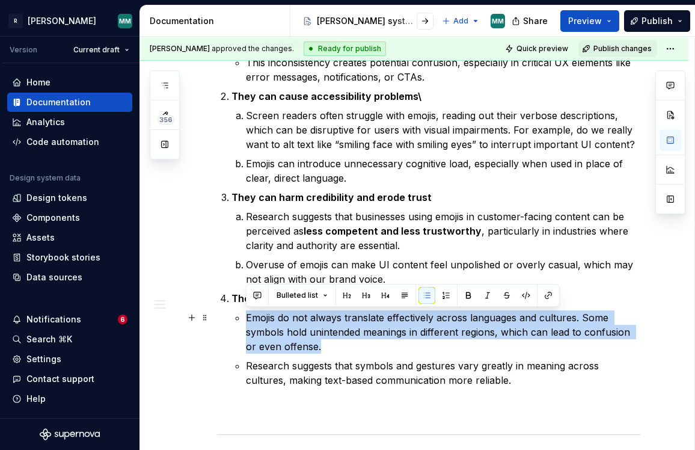
click at [335, 341] on p "Emojis do not always translate effectively across languages and cultures. Some …" at bounding box center [443, 331] width 394 height 43
click at [444, 292] on button "button" at bounding box center [446, 295] width 17 height 17
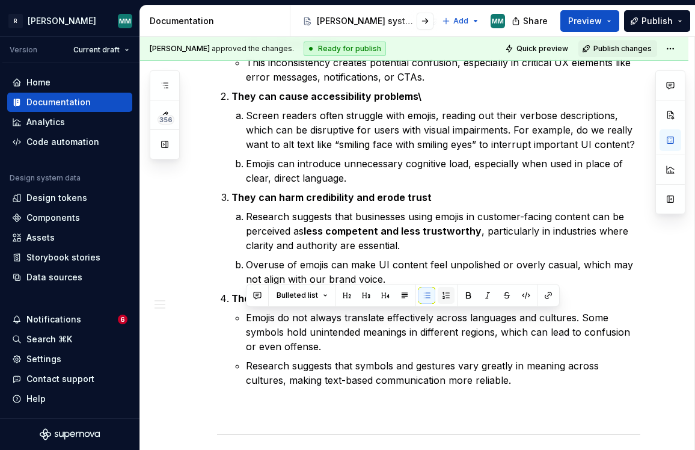
scroll to position [366, 0]
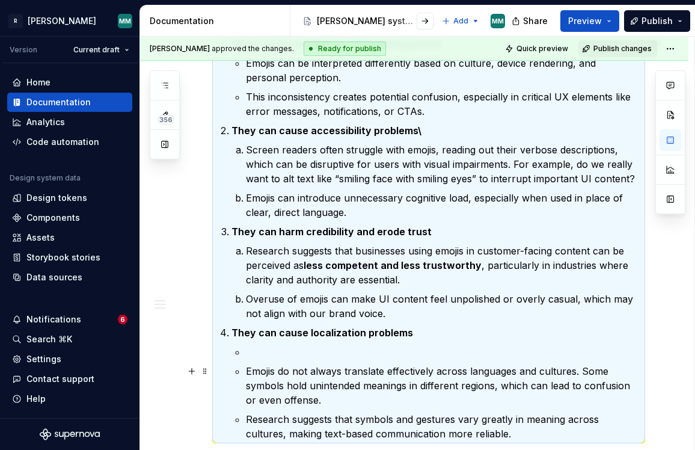
click at [264, 381] on p "Emojis do not always translate effectively across languages and cultures. Some …" at bounding box center [443, 385] width 394 height 43
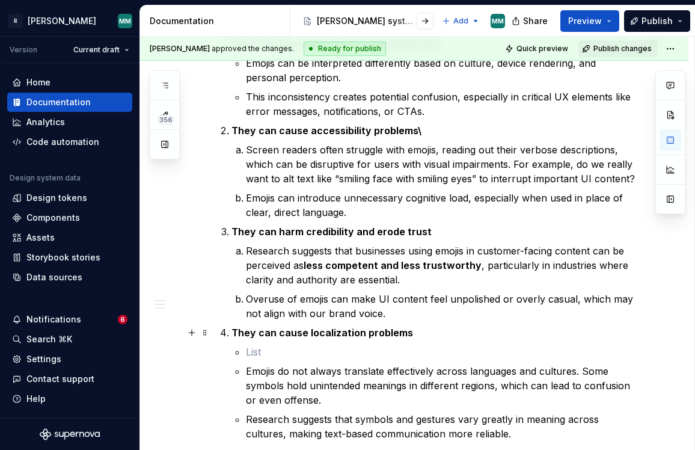
click at [251, 340] on li "They can cause localization problems Emojis do not always translate effectively…" at bounding box center [435, 382] width 409 height 115
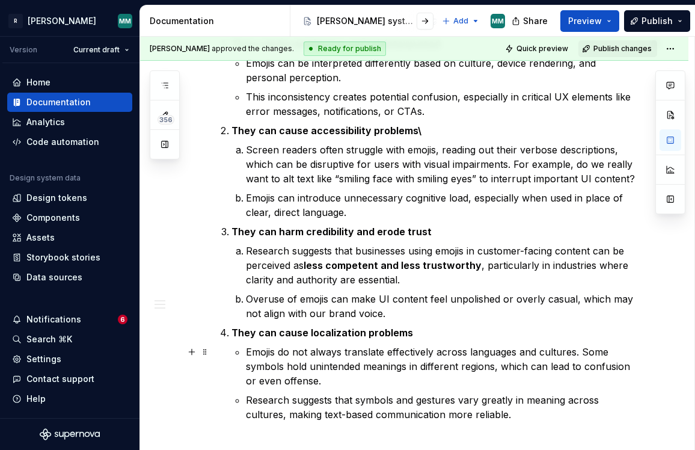
click at [255, 359] on p "Emojis do not always translate effectively across languages and cultures. Some …" at bounding box center [443, 365] width 394 height 43
click at [244, 353] on li "They can cause localization problems Emojis do not always translate effectively…" at bounding box center [435, 373] width 409 height 96
